Goal: Transaction & Acquisition: Purchase product/service

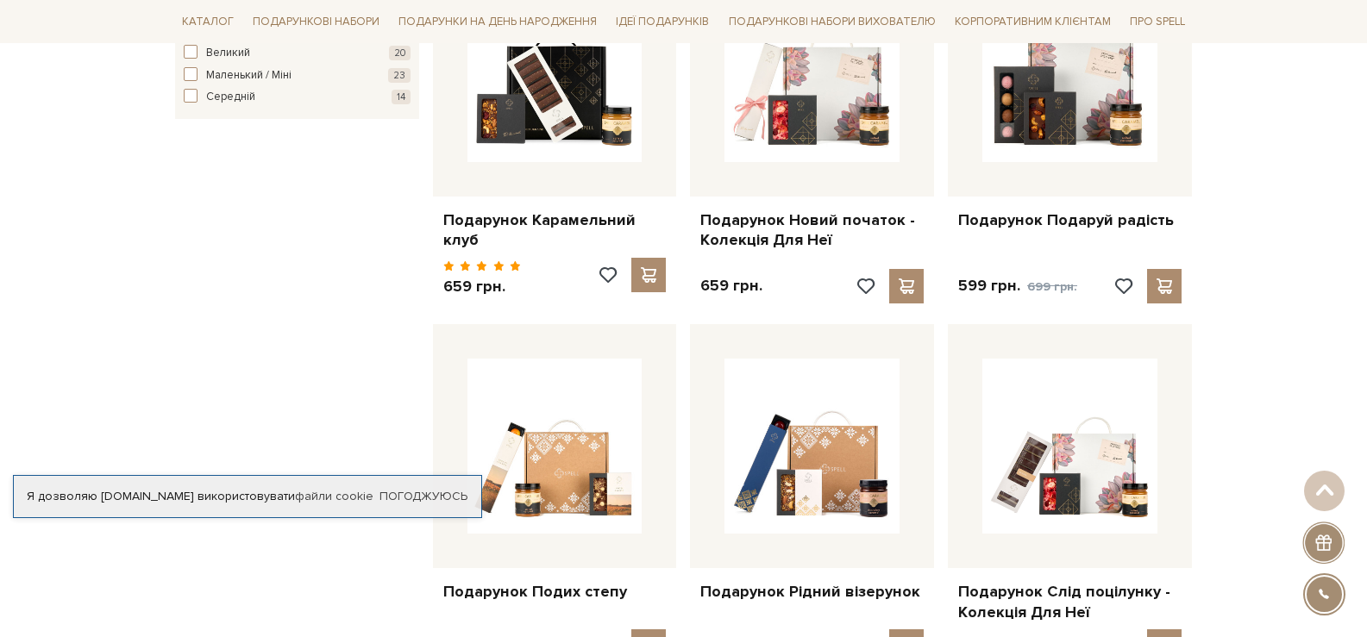
scroll to position [1121, 0]
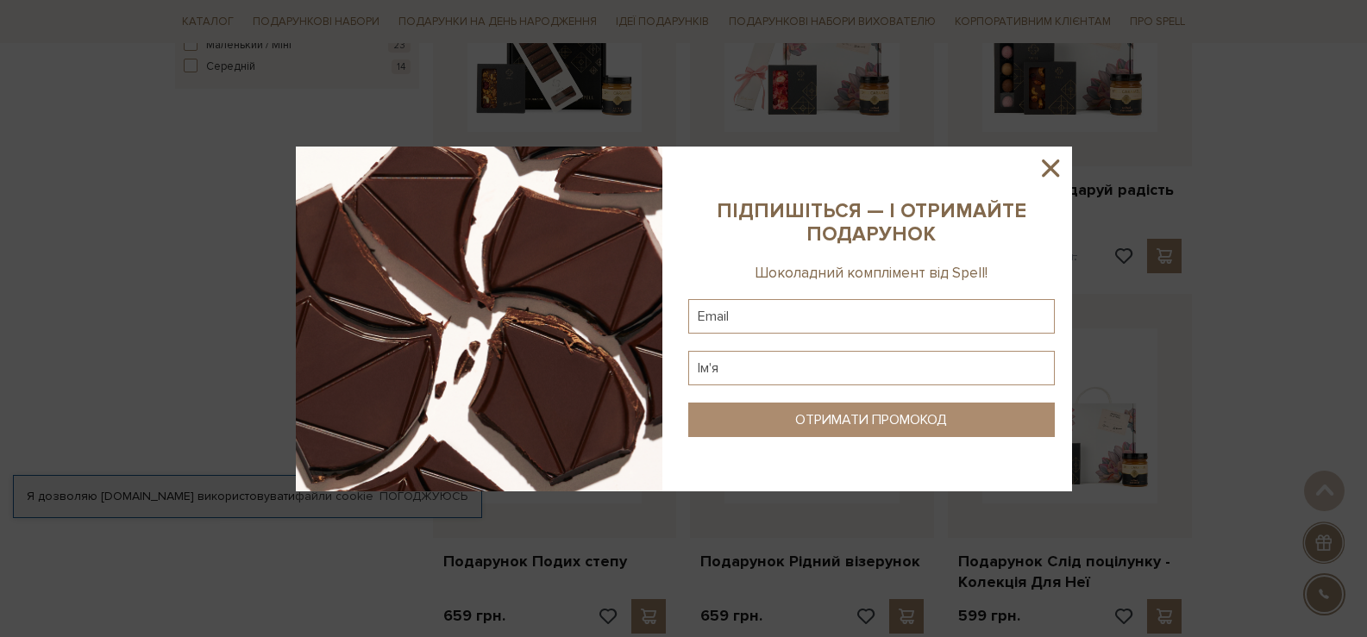
click at [1054, 179] on icon at bounding box center [1050, 168] width 29 height 29
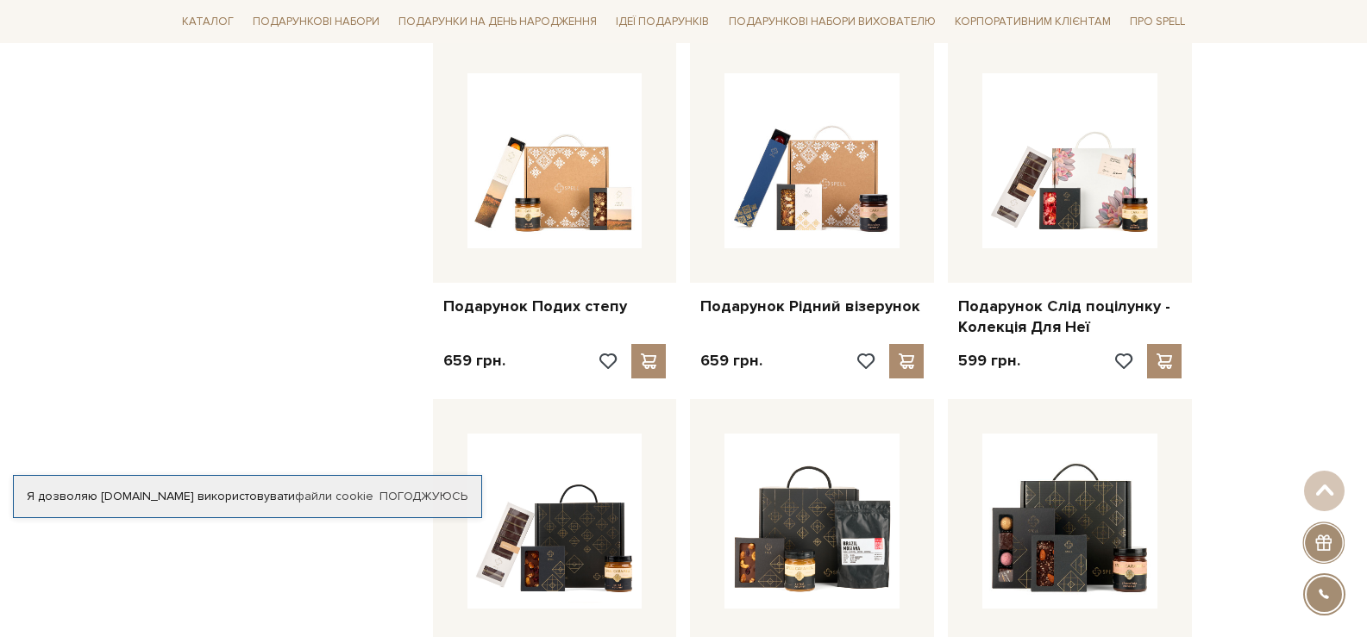
scroll to position [1380, 0]
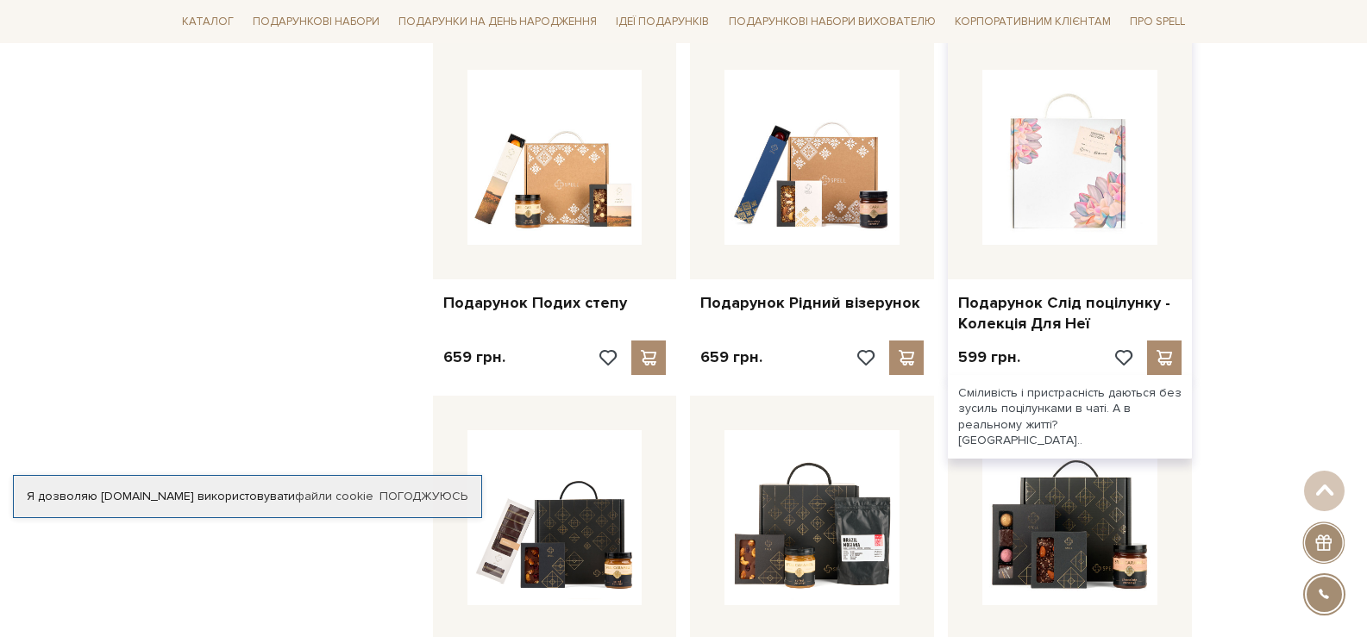
click at [1054, 167] on img at bounding box center [1070, 157] width 175 height 175
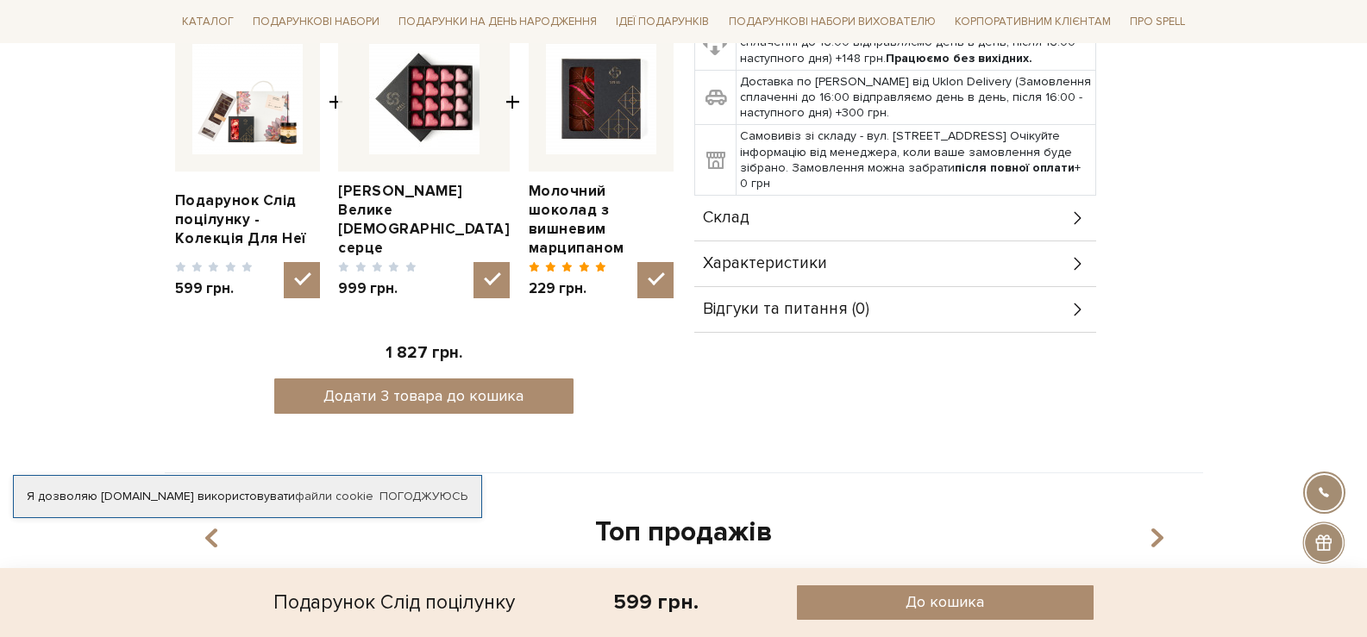
scroll to position [776, 0]
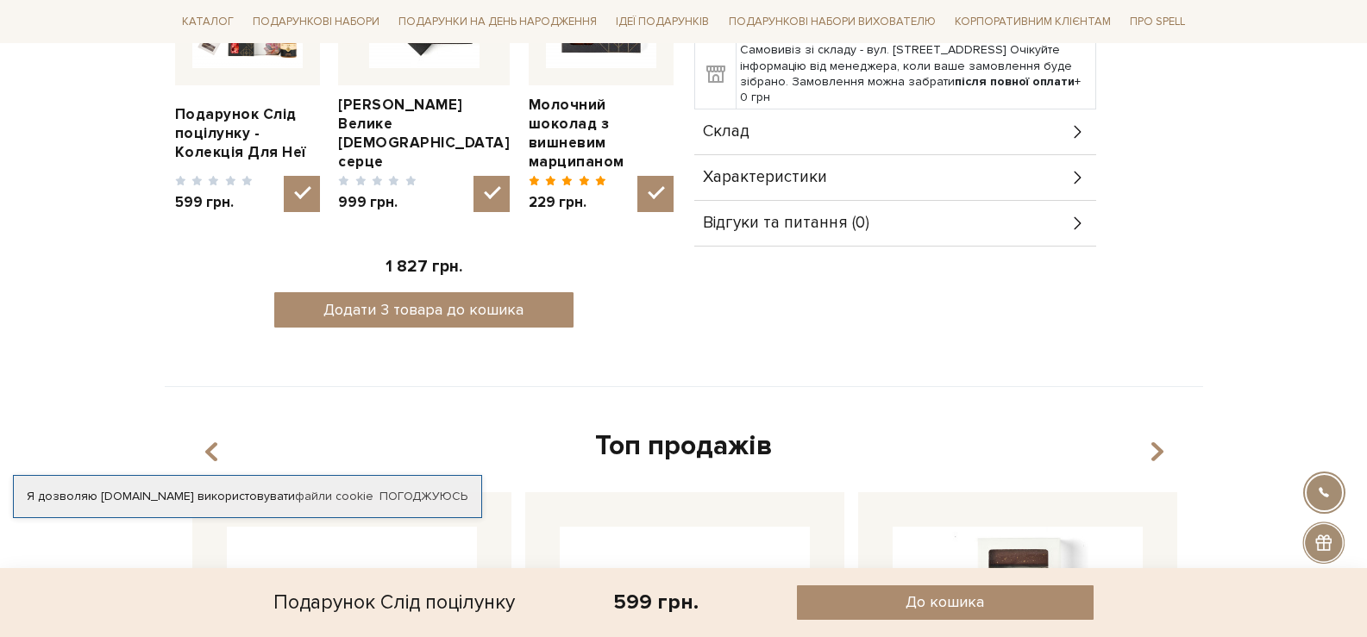
click at [797, 170] on span "Характеристики" at bounding box center [765, 178] width 124 height 16
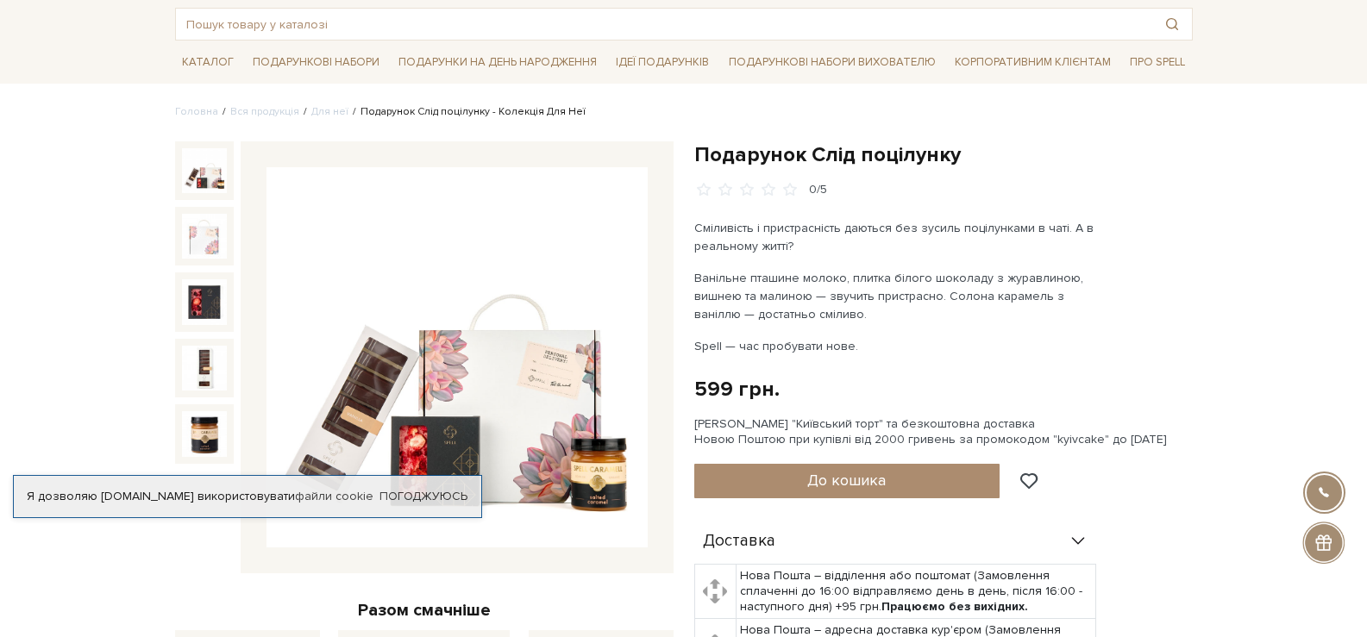
scroll to position [0, 0]
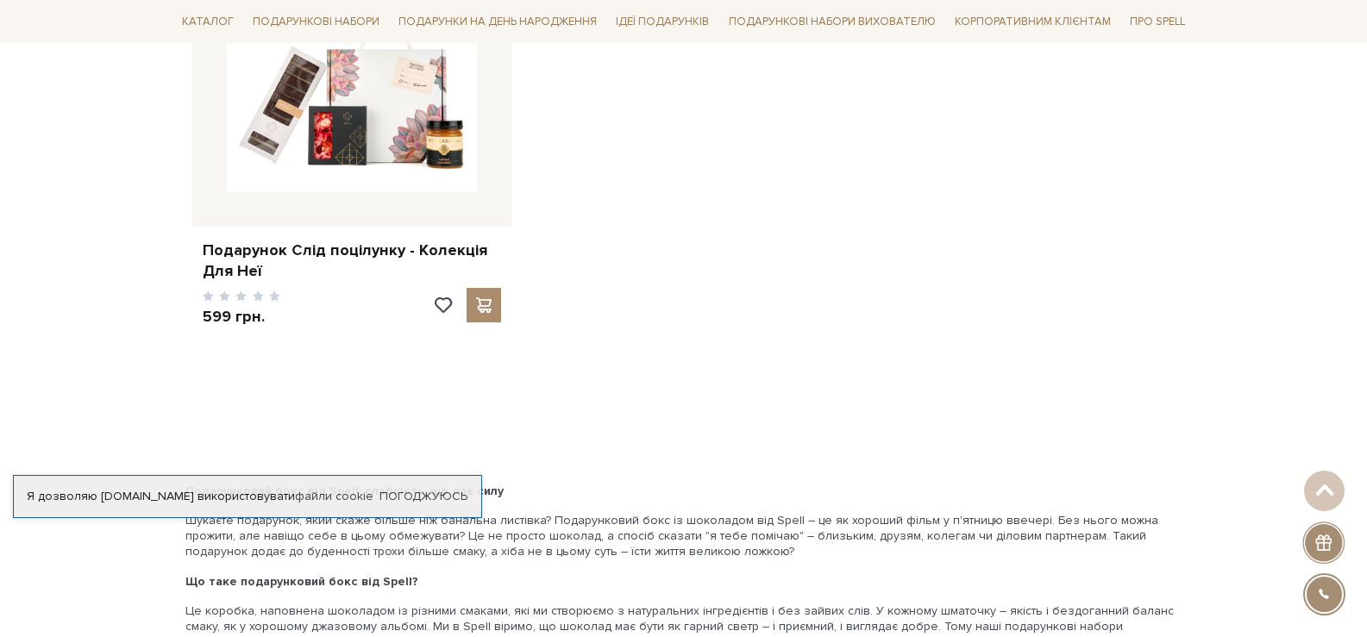
scroll to position [3019, 0]
